Goal: Task Accomplishment & Management: Complete application form

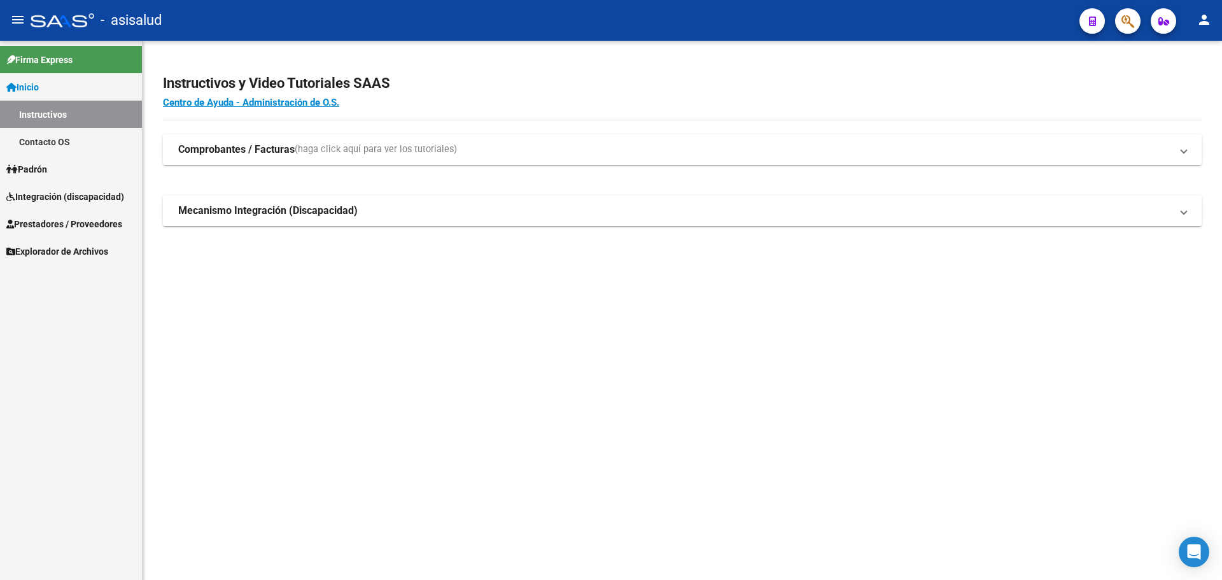
click at [52, 196] on span "Integración (discapacidad)" at bounding box center [65, 197] width 118 height 14
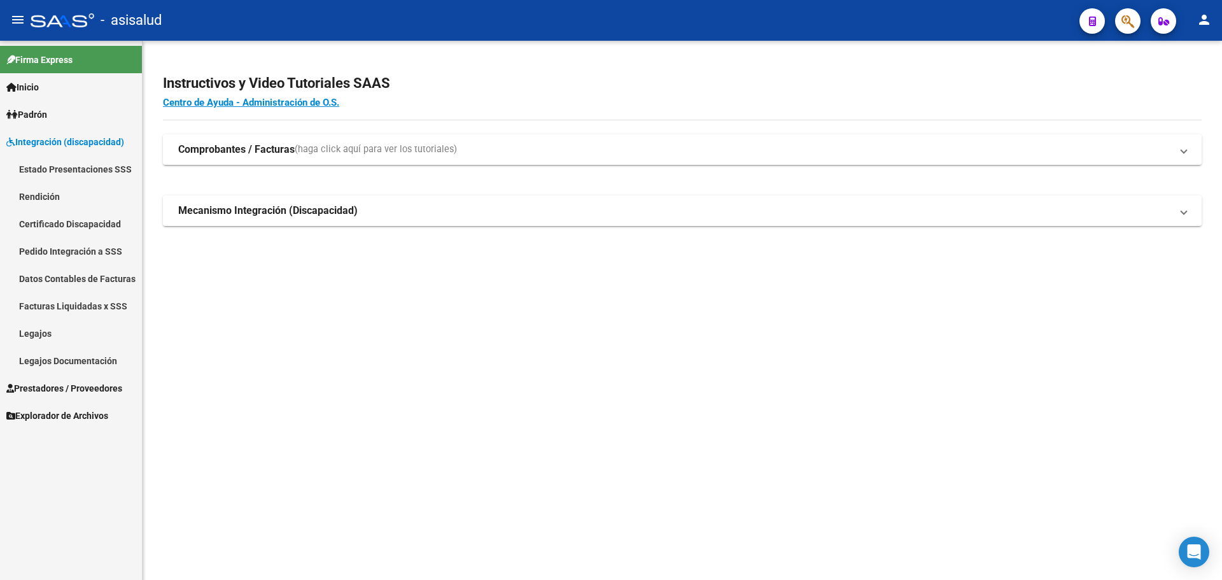
click at [45, 387] on span "Prestadores / Proveedores" at bounding box center [64, 388] width 116 height 14
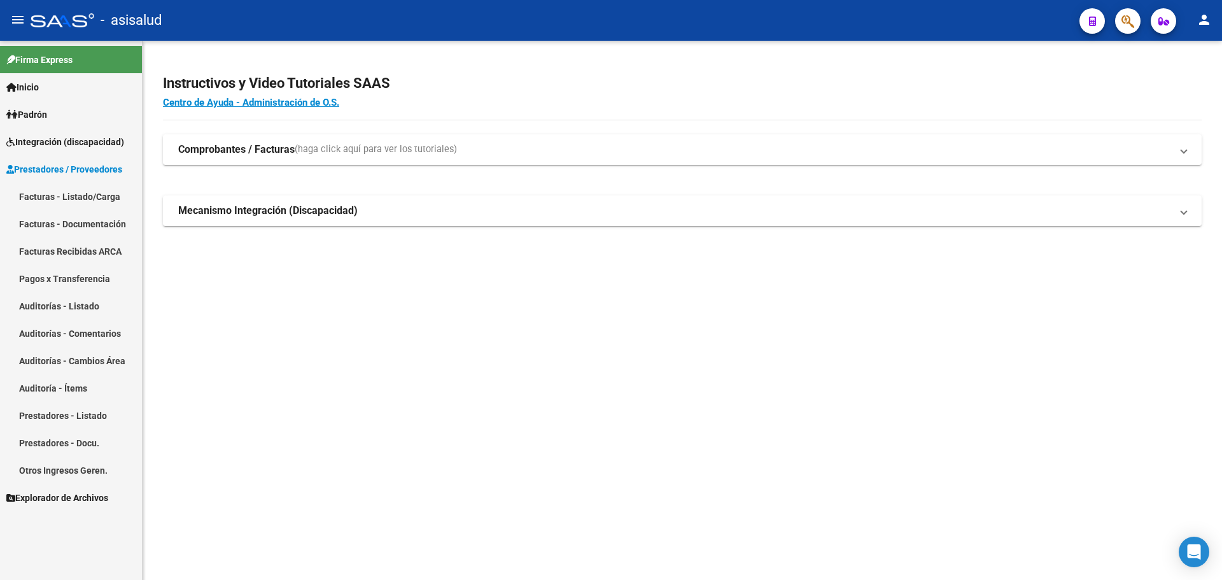
click at [42, 196] on link "Facturas - Listado/Carga" at bounding box center [71, 196] width 142 height 27
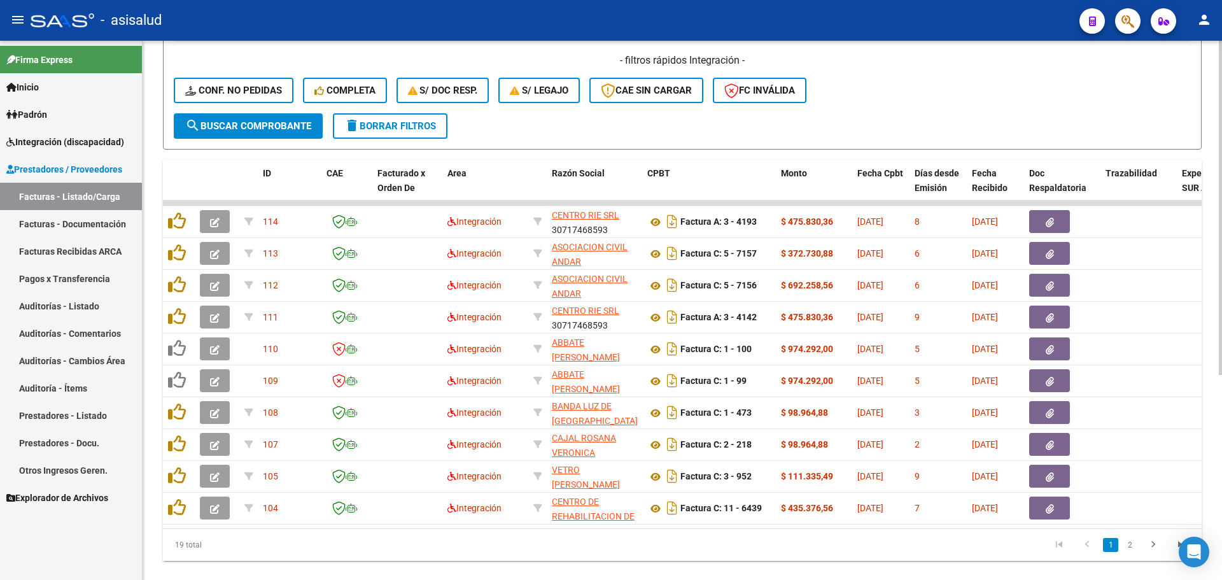
scroll to position [318, 0]
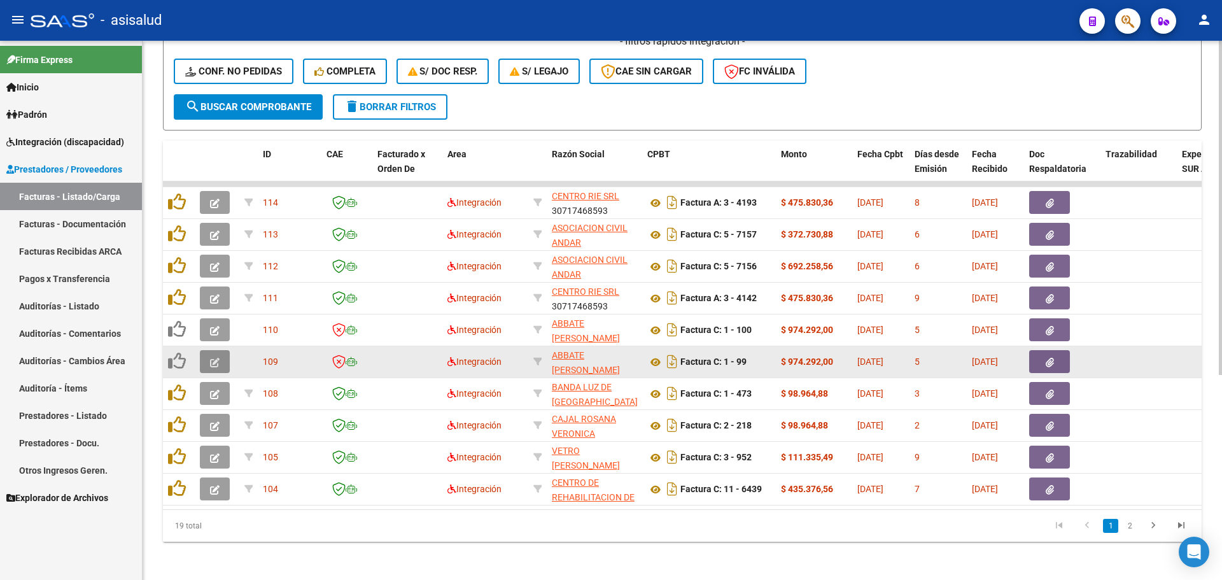
click at [224, 359] on button "button" at bounding box center [215, 361] width 30 height 23
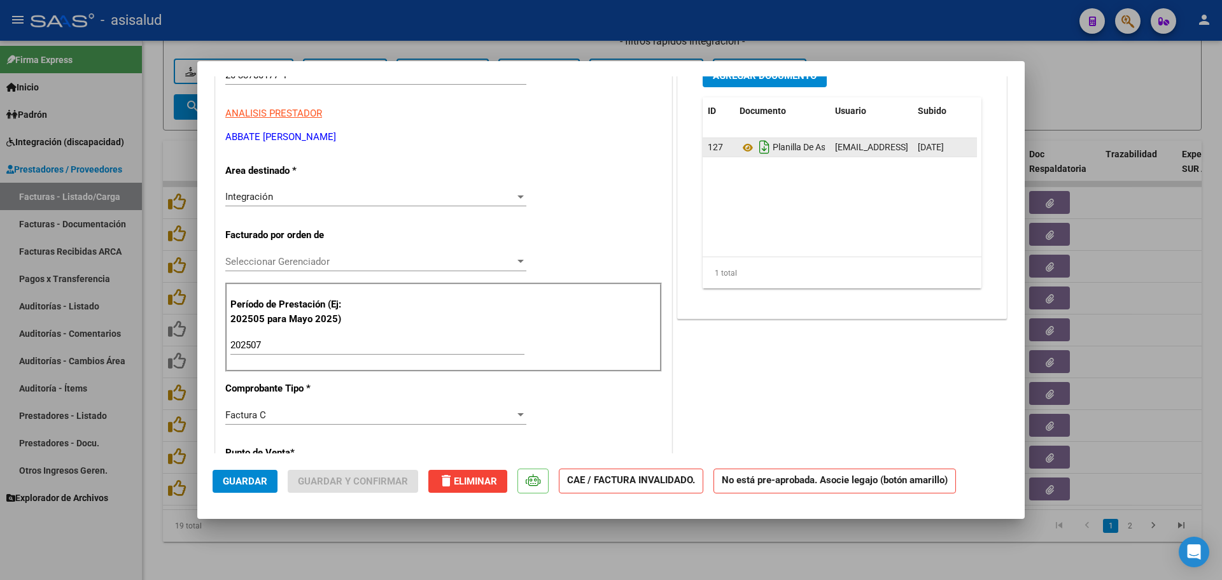
scroll to position [0, 0]
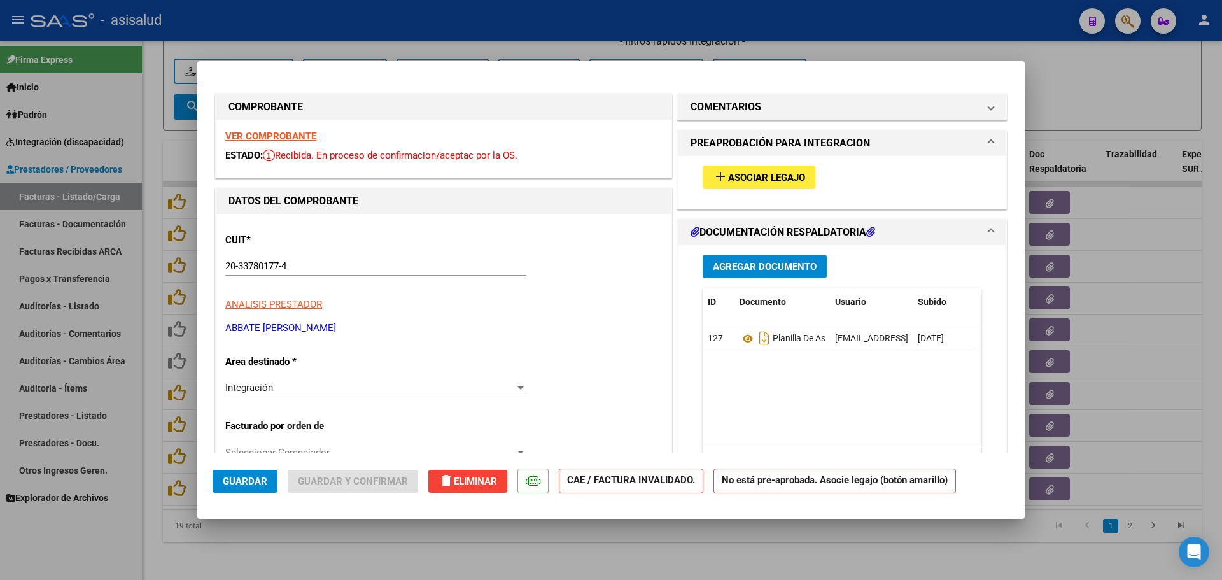
click at [752, 174] on span "Asociar Legajo" at bounding box center [766, 177] width 77 height 11
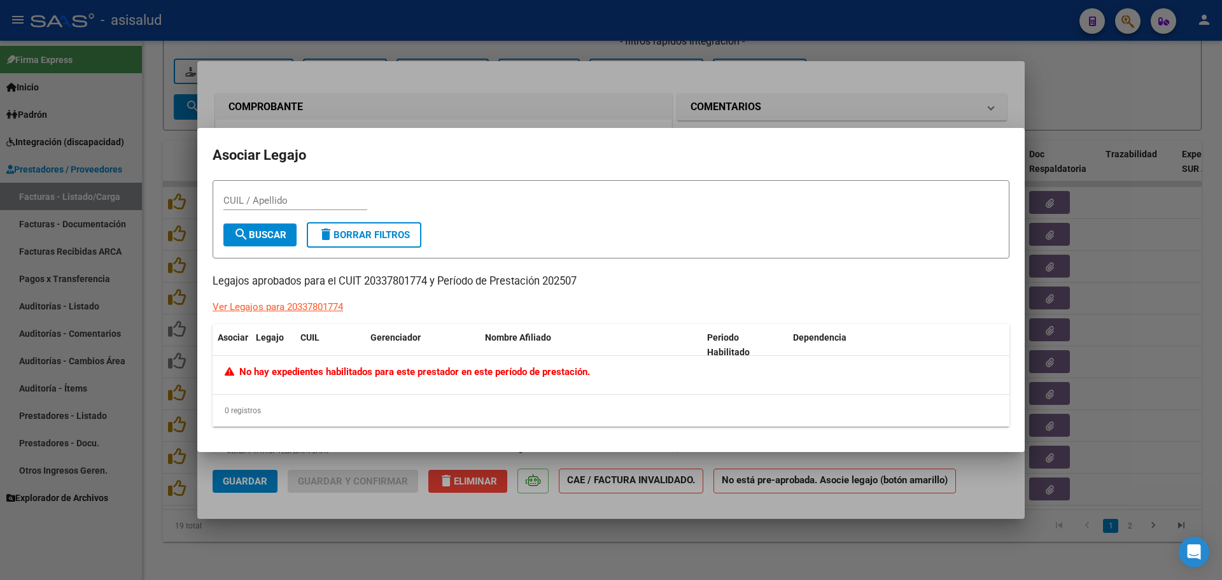
drag, startPoint x: 1091, startPoint y: 106, endPoint x: 1067, endPoint y: 116, distance: 25.7
click at [1091, 106] on div at bounding box center [611, 290] width 1222 height 580
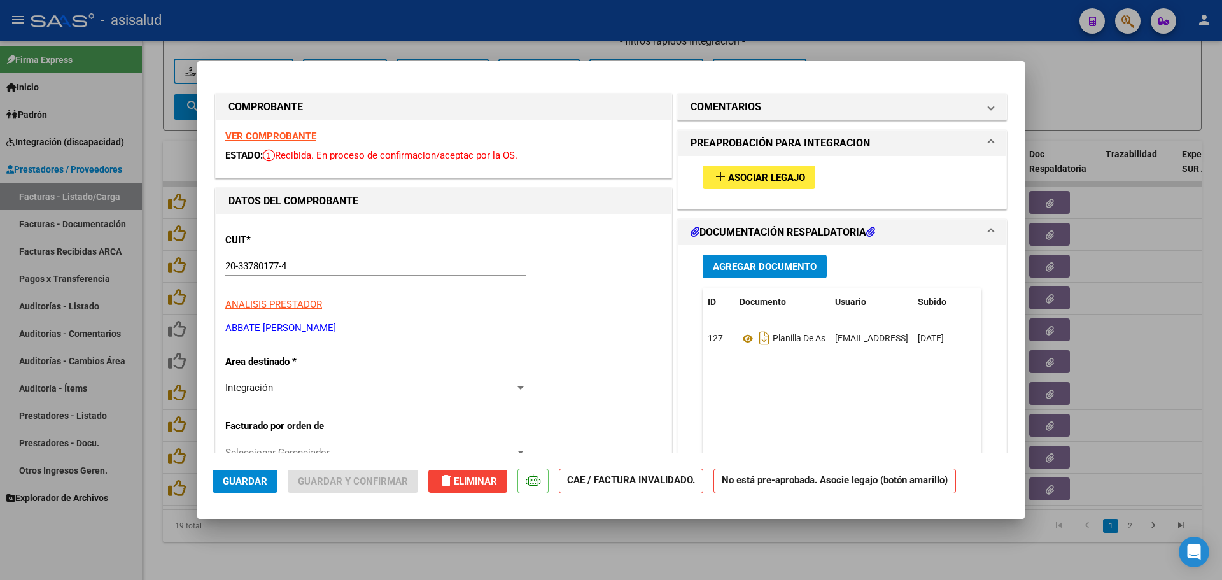
click at [1041, 96] on div at bounding box center [611, 290] width 1222 height 580
type input "$ 0,00"
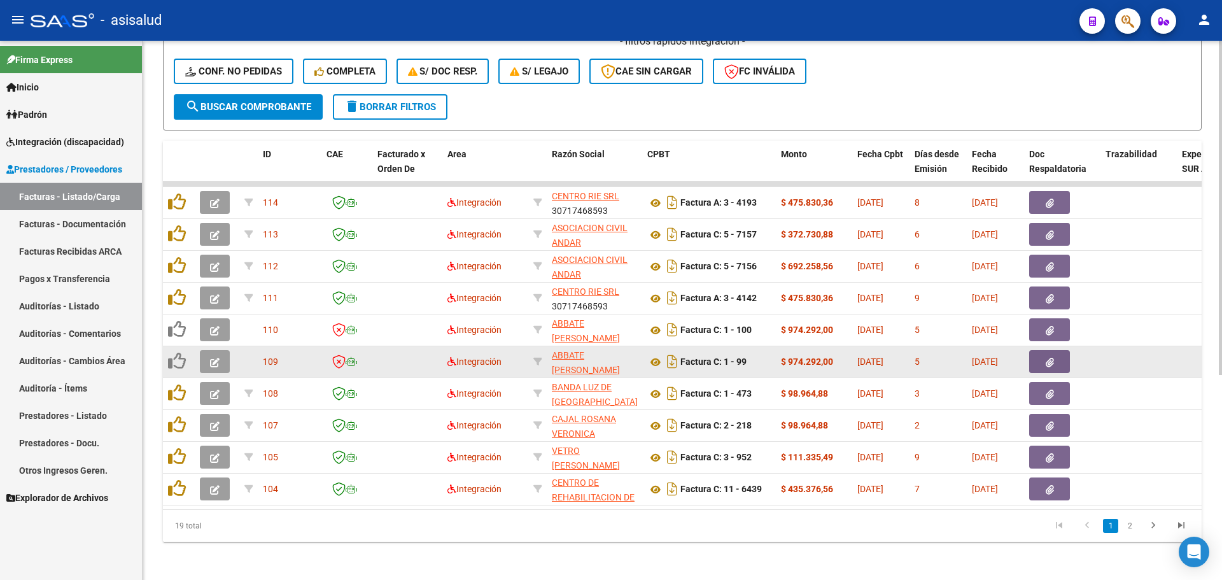
click at [211, 365] on icon "button" at bounding box center [215, 363] width 10 height 10
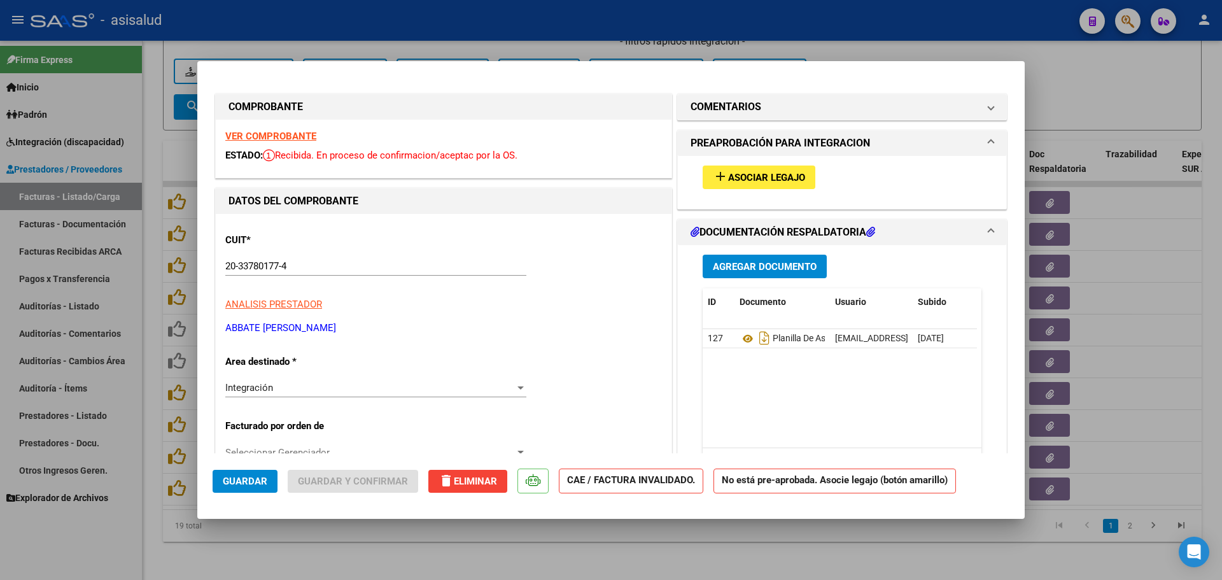
click at [306, 139] on strong "VER COMPROBANTE" at bounding box center [270, 136] width 91 height 11
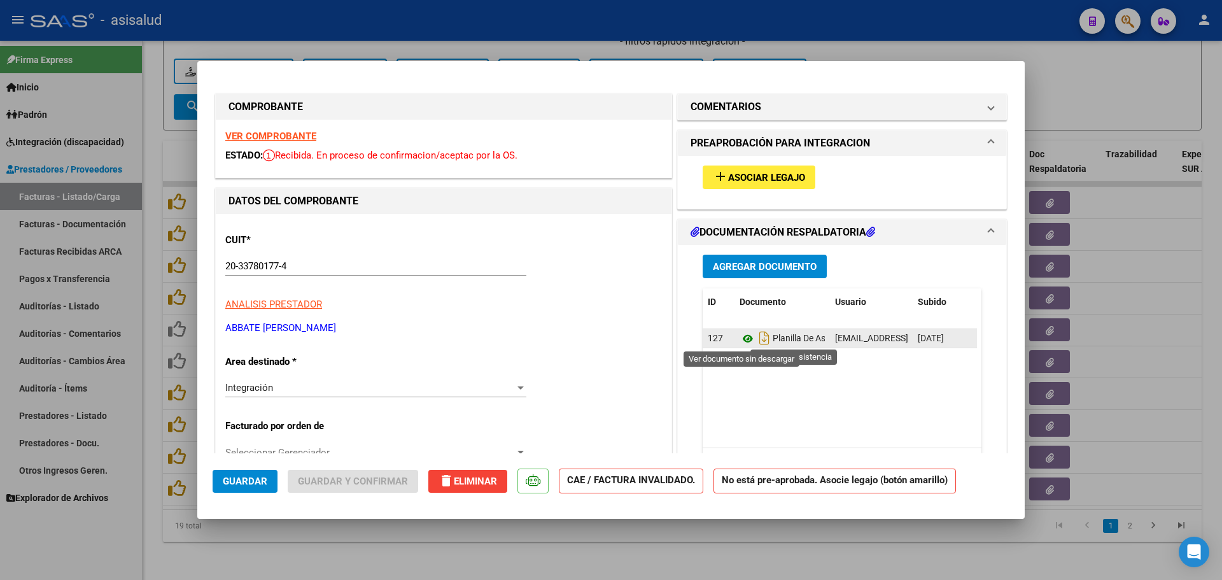
click at [745, 340] on icon at bounding box center [748, 338] width 17 height 15
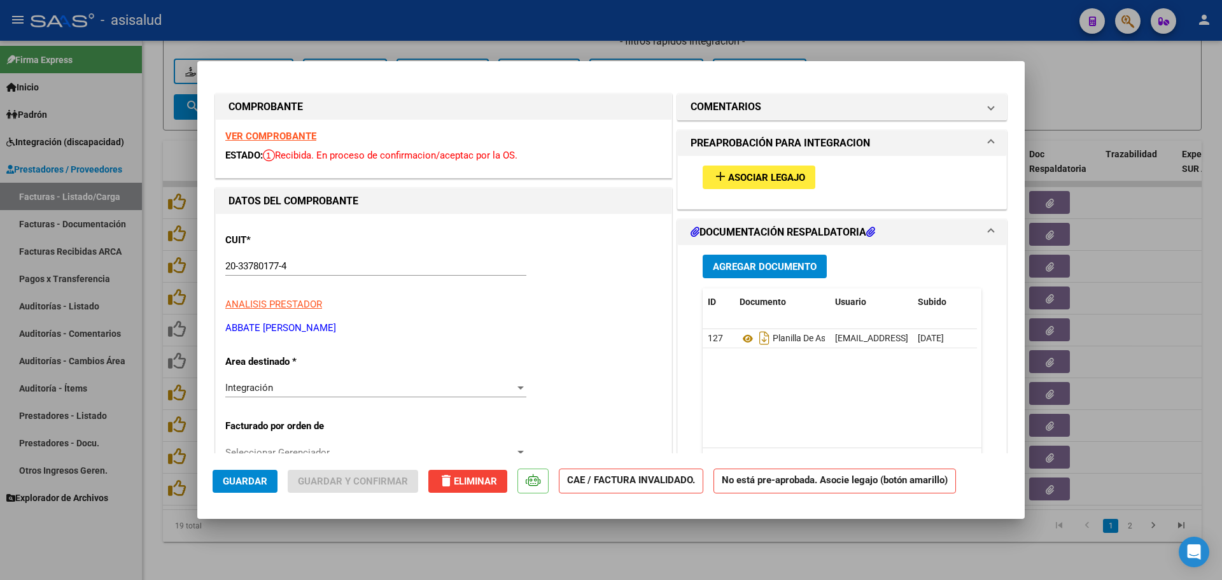
click at [1035, 84] on div at bounding box center [611, 290] width 1222 height 580
type input "$ 0,00"
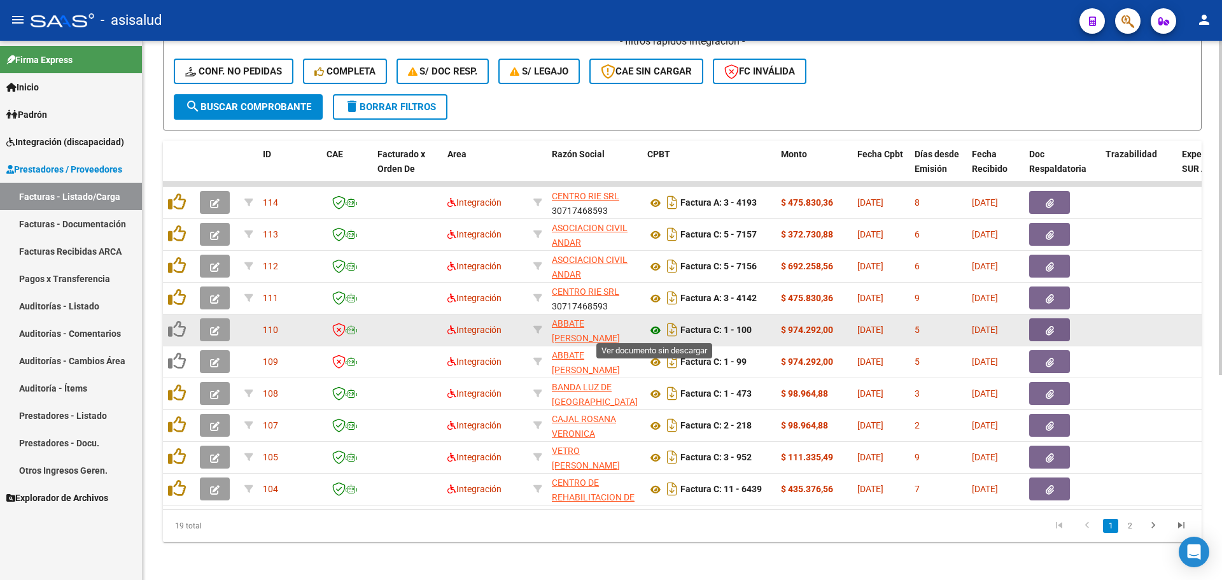
click at [655, 330] on icon at bounding box center [656, 330] width 17 height 15
click at [217, 333] on icon "button" at bounding box center [215, 331] width 10 height 10
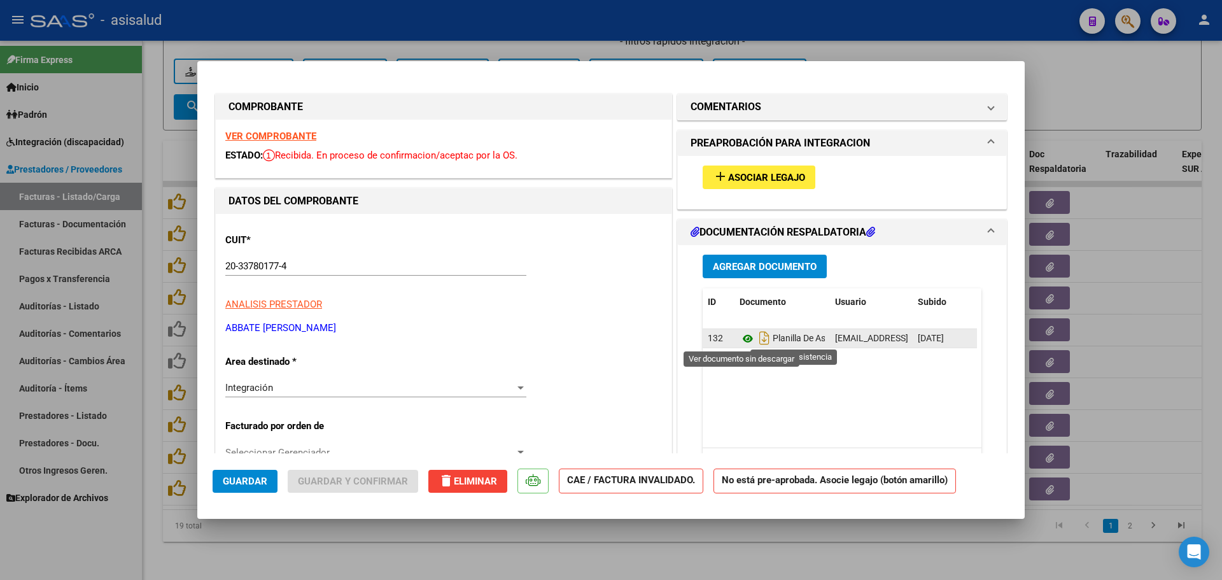
click at [746, 336] on icon at bounding box center [748, 338] width 17 height 15
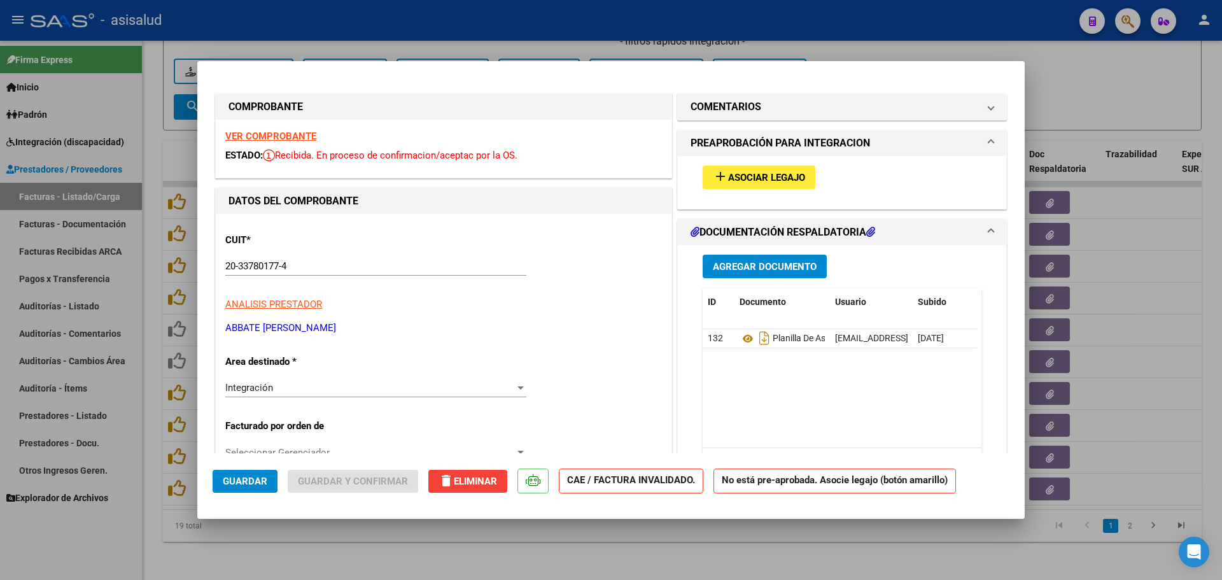
click at [1065, 85] on div at bounding box center [611, 290] width 1222 height 580
type input "$ 0,00"
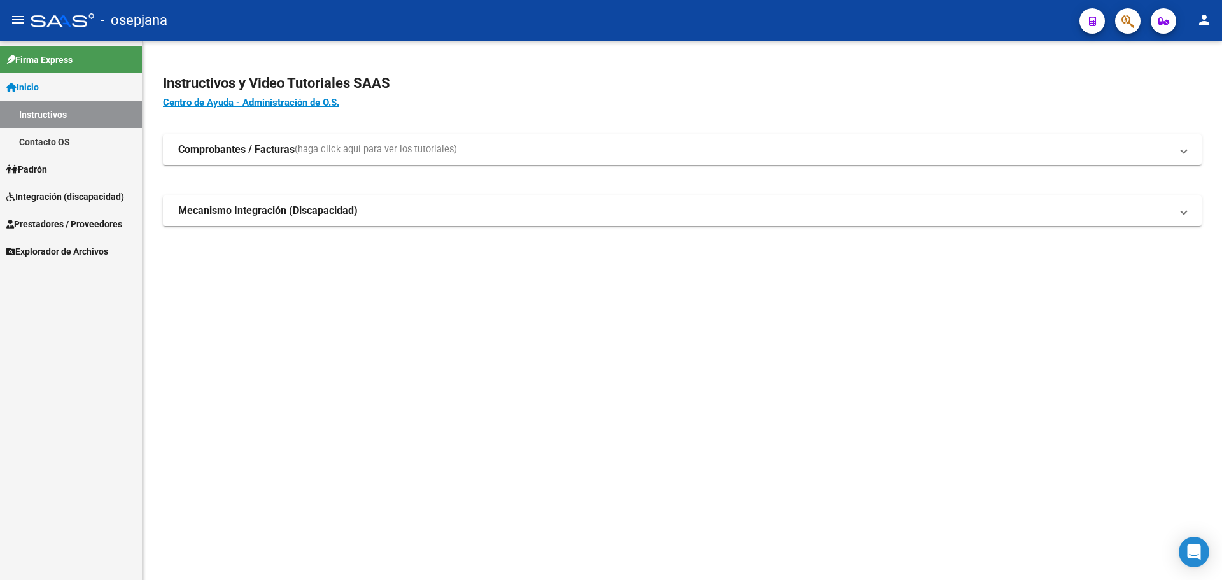
click at [58, 215] on link "Prestadores / Proveedores" at bounding box center [71, 223] width 142 height 27
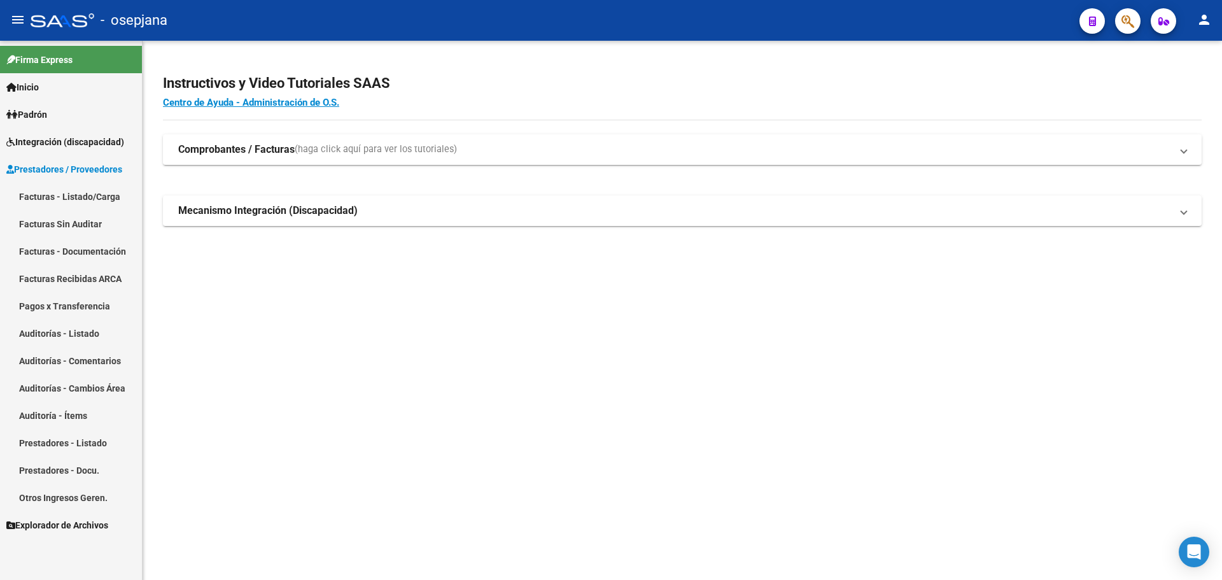
click at [83, 200] on link "Facturas - Listado/Carga" at bounding box center [71, 196] width 142 height 27
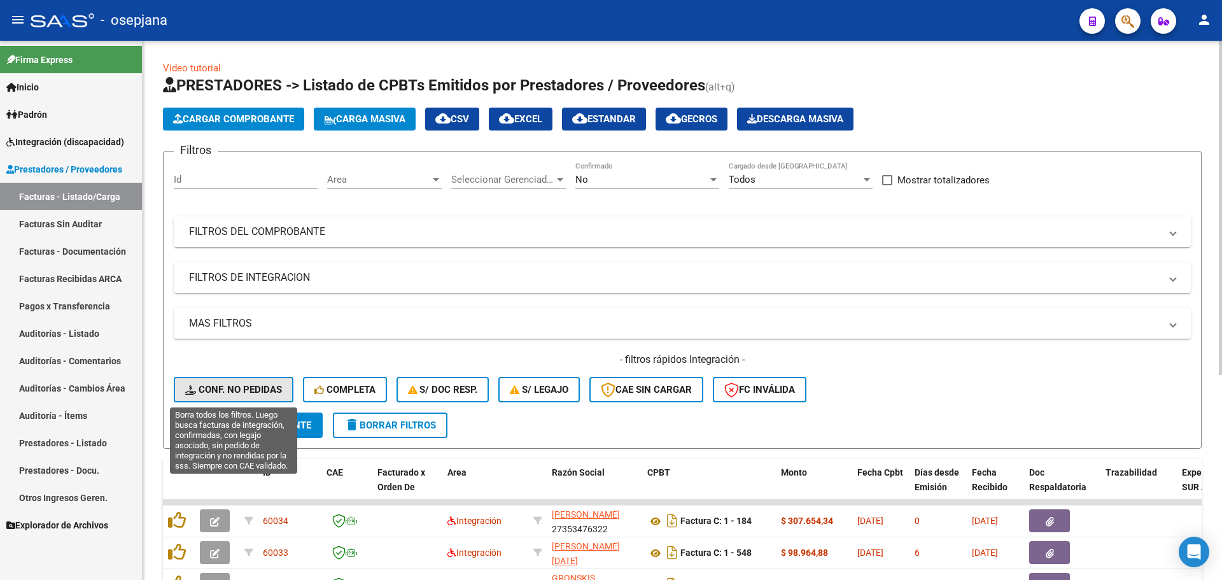
click at [232, 377] on button "Conf. no pedidas" at bounding box center [234, 389] width 120 height 25
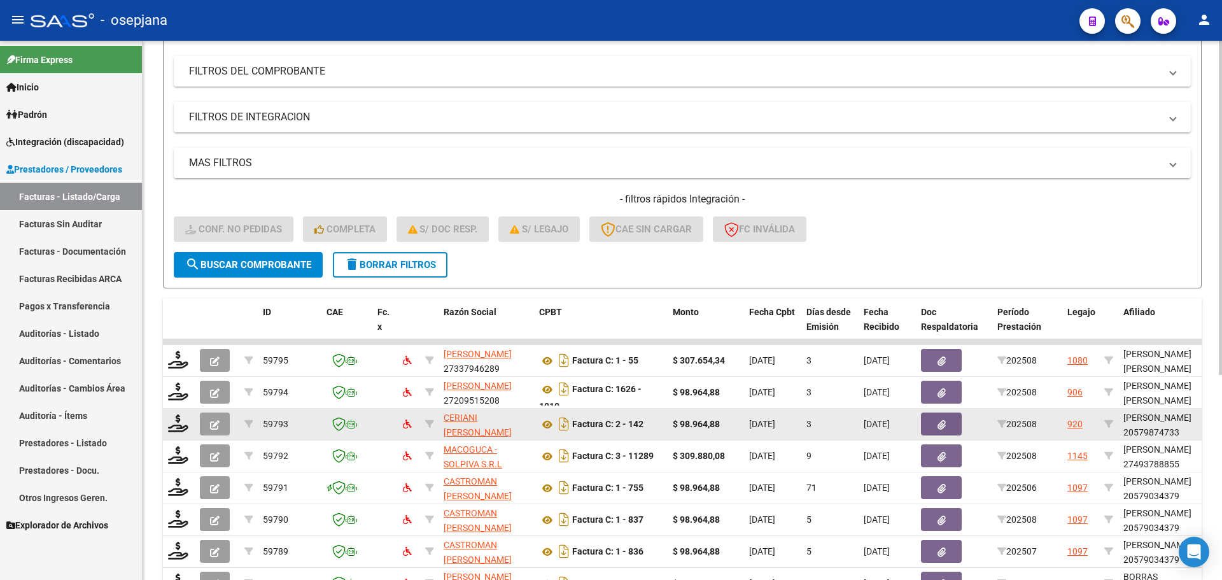
scroll to position [330, 0]
